Goal: Transaction & Acquisition: Download file/media

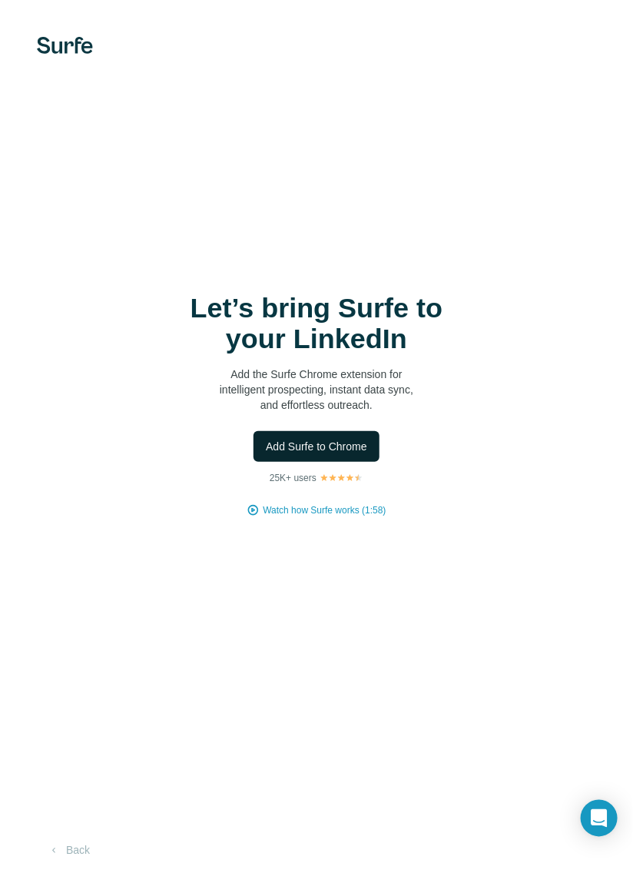
click at [274, 454] on span "Add Surfe to Chrome" at bounding box center [316, 446] width 101 height 15
